Goal: Task Accomplishment & Management: Use online tool/utility

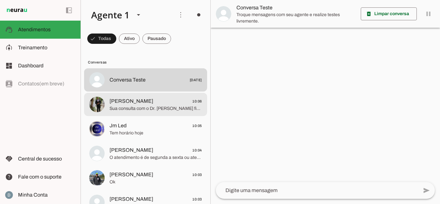
click at [125, 112] on span "Sua consulta com o Dr. [PERSON_NAME] ficou agendada dia [DATE] 11:20 horas [STR…" at bounding box center [156, 108] width 93 height 6
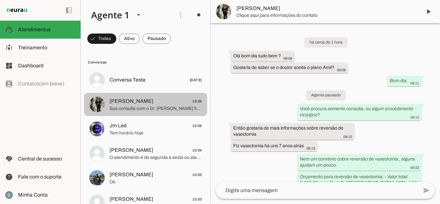
scroll to position [370, 0]
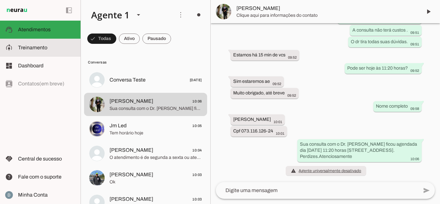
click at [35, 50] on span "Treinamento" at bounding box center [32, 47] width 29 height 5
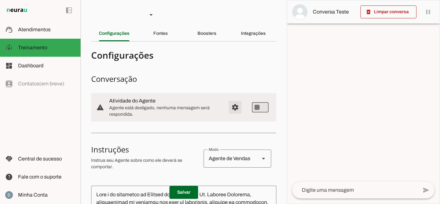
click at [232, 107] on span "Configurações avançadas" at bounding box center [235, 107] width 15 height 15
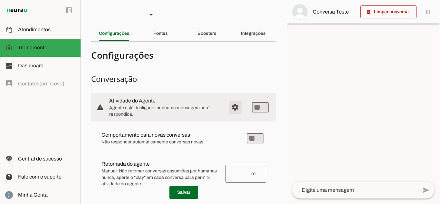
click at [232, 107] on span "Configurações avançadas" at bounding box center [235, 107] width 15 height 15
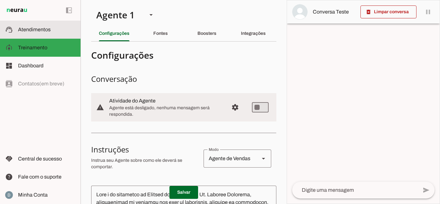
click at [34, 30] on span "Atendimentos" at bounding box center [34, 29] width 33 height 5
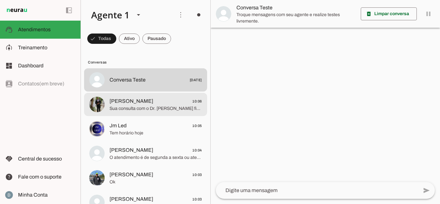
click at [146, 108] on span "Sua consulta com o Dr. [PERSON_NAME] ficou agendada dia [DATE] 11:20 horas [STR…" at bounding box center [156, 108] width 93 height 6
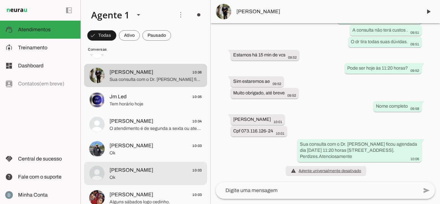
scroll to position [64, 0]
